Goal: Task Accomplishment & Management: Use online tool/utility

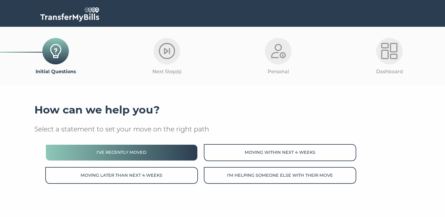
click at [124, 148] on button "I've recently moved" at bounding box center [121, 152] width 152 height 17
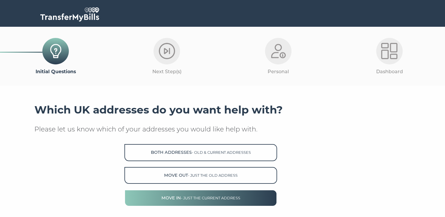
click at [207, 196] on span "- just the current address" at bounding box center [209, 198] width 59 height 4
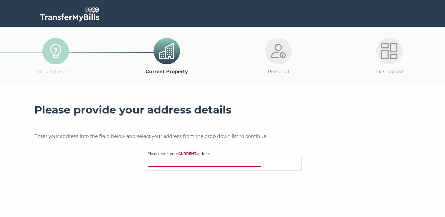
click at [234, 163] on input "Please enter your CURRENT address" at bounding box center [210, 163] width 126 height 6
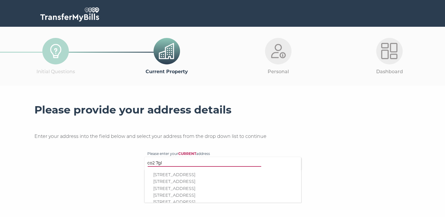
type input "co2 7gl"
click at [183, 186] on p "3, Stable 7, Stable Road, Colchester, CO2 7GL" at bounding box center [225, 188] width 145 height 7
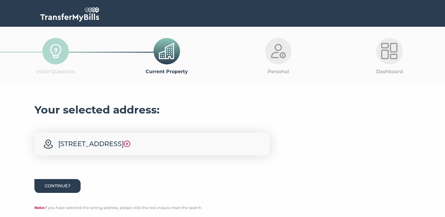
click at [63, 189] on button "Continue" at bounding box center [57, 186] width 46 height 14
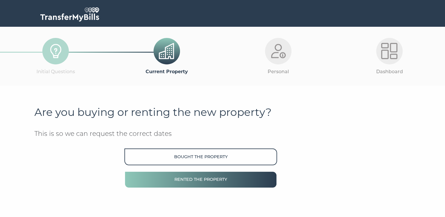
click at [193, 175] on button "Rented the property" at bounding box center [200, 179] width 152 height 17
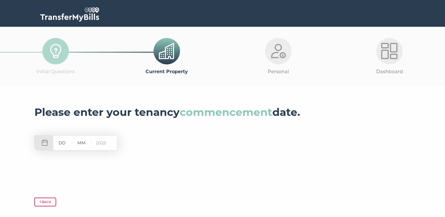
click at [69, 141] on input "text" at bounding box center [62, 142] width 18 height 7
type input "01"
click at [90, 144] on input "text" at bounding box center [82, 142] width 18 height 7
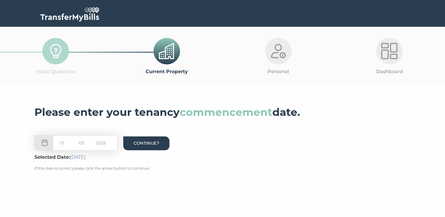
type input "05"
click at [150, 148] on button "Continue" at bounding box center [146, 143] width 46 height 14
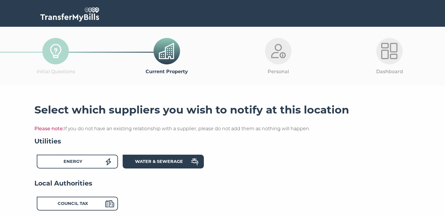
click at [155, 165] on div "Water & Sewerage" at bounding box center [158, 162] width 65 height 9
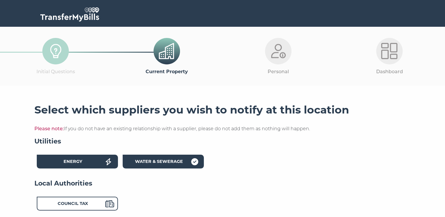
click at [101, 162] on div "Energy" at bounding box center [73, 162] width 65 height 9
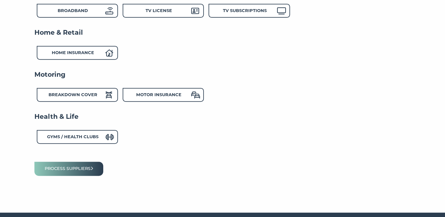
scroll to position [251, 0]
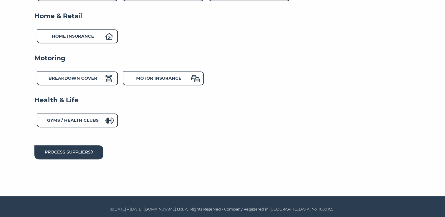
click at [83, 155] on button "Process suppliers" at bounding box center [68, 152] width 69 height 14
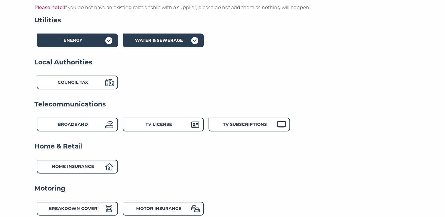
scroll to position [75, 0]
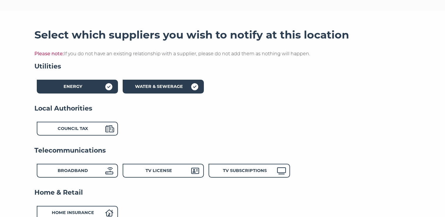
click at [91, 84] on div "Energy" at bounding box center [73, 87] width 65 height 9
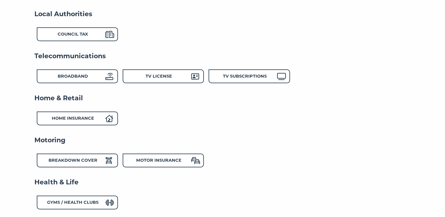
scroll to position [222, 0]
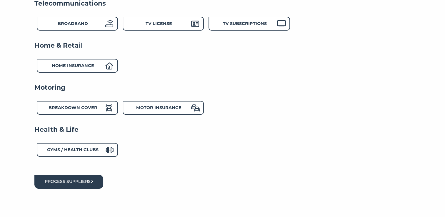
click at [94, 176] on button "Process suppliers" at bounding box center [68, 182] width 69 height 14
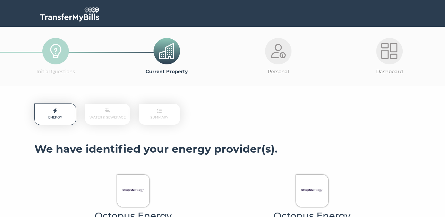
click at [108, 117] on p "Water & Sewerage" at bounding box center [107, 114] width 45 height 21
click at [107, 117] on p "Water & Sewerage" at bounding box center [107, 114] width 45 height 21
click at [106, 116] on p "Water & Sewerage" at bounding box center [107, 114] width 45 height 21
click at [107, 115] on p "Water & Sewerage" at bounding box center [107, 114] width 45 height 21
